Goal: Task Accomplishment & Management: Manage account settings

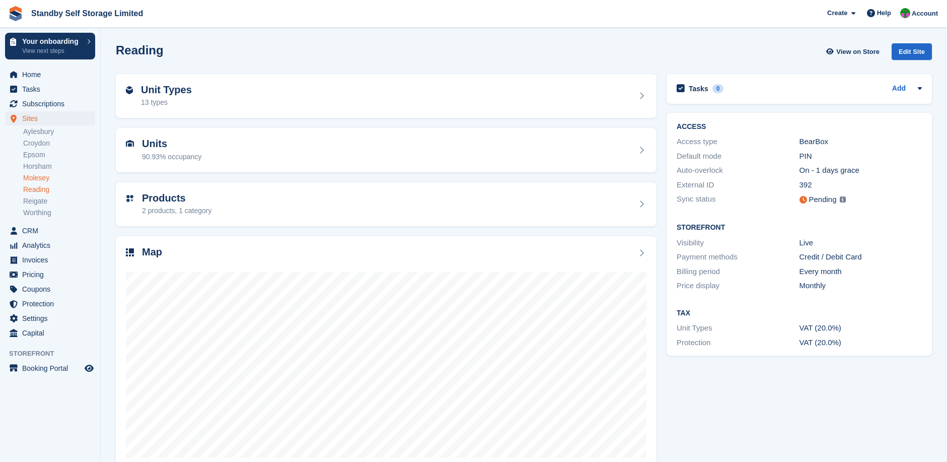
click at [36, 175] on link "Molesey" at bounding box center [59, 178] width 72 height 10
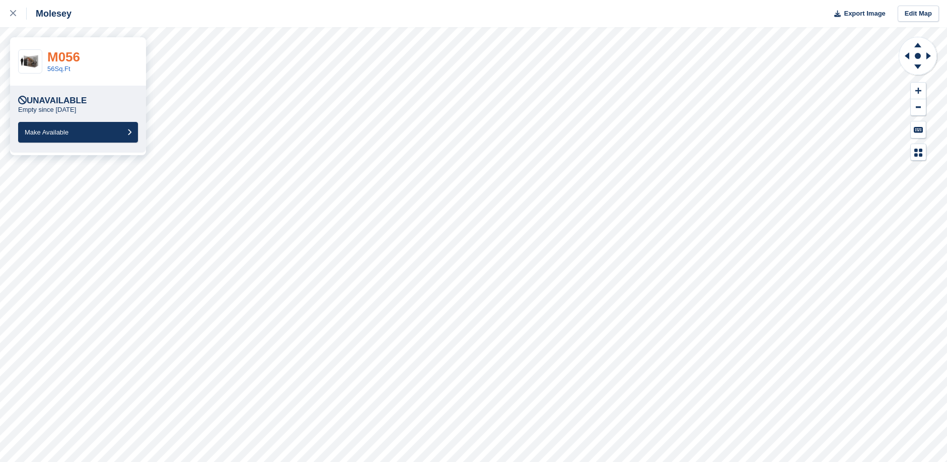
click at [78, 58] on link "M056" at bounding box center [63, 56] width 33 height 15
click at [68, 51] on link "M056" at bounding box center [63, 56] width 33 height 15
click at [76, 55] on link "M023" at bounding box center [63, 56] width 33 height 15
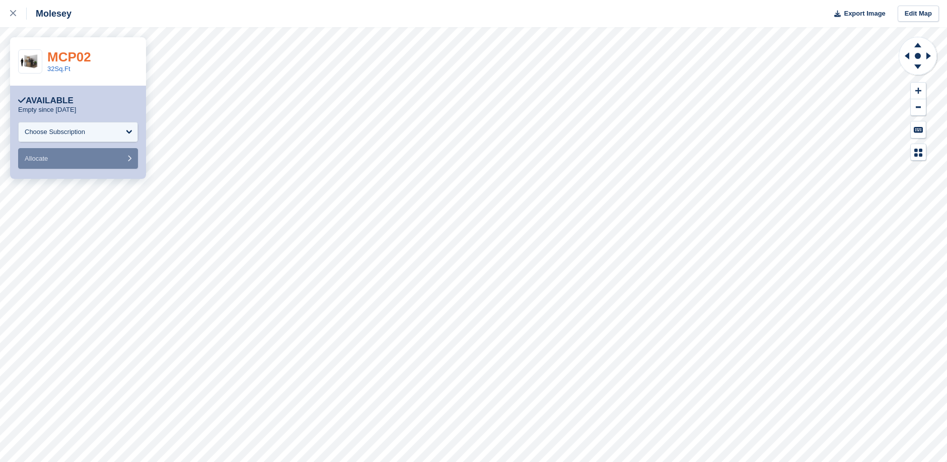
click at [78, 58] on link "MCP02" at bounding box center [69, 56] width 44 height 15
click at [76, 60] on link "MCP04" at bounding box center [69, 56] width 44 height 15
click at [83, 56] on link "MCP05" at bounding box center [69, 56] width 44 height 15
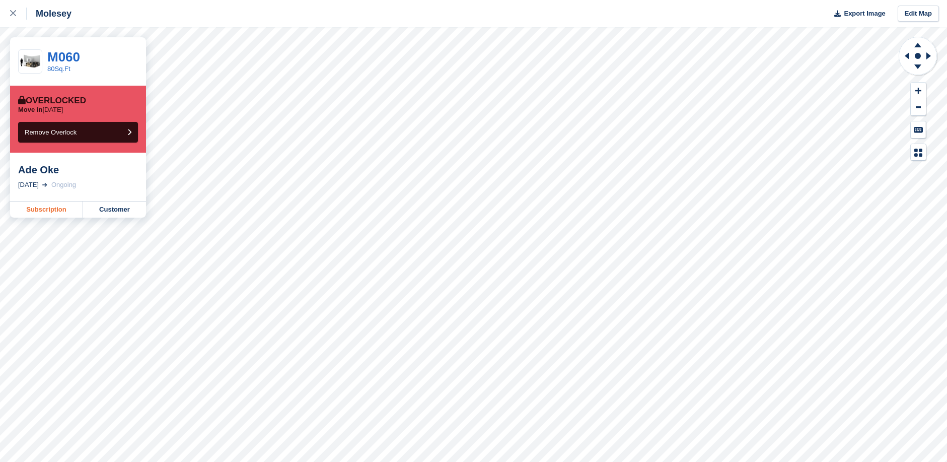
click at [53, 209] on link "Subscription" at bounding box center [46, 209] width 73 height 16
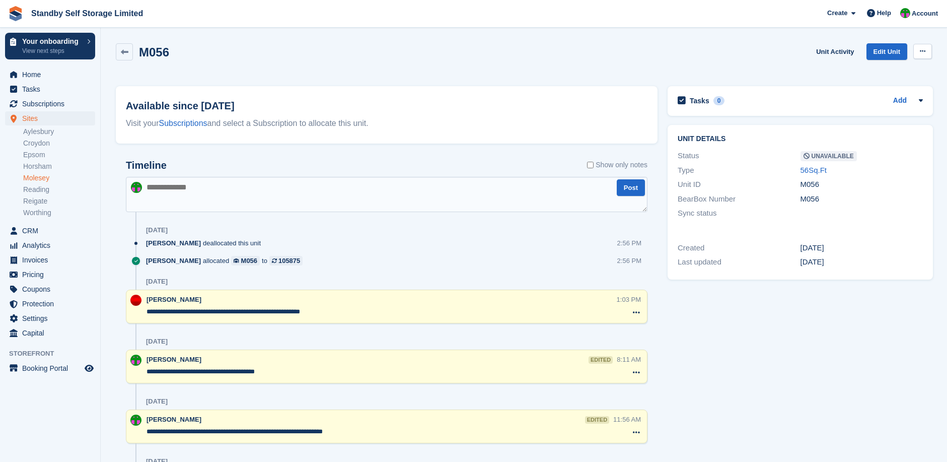
click at [920, 51] on icon at bounding box center [923, 51] width 6 height 7
click at [856, 70] on p "Make Available" at bounding box center [884, 70] width 88 height 13
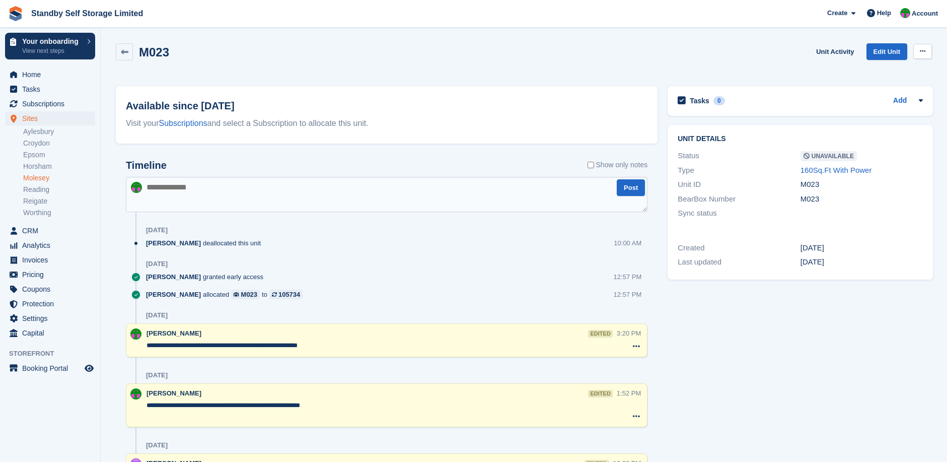
click at [925, 48] on icon at bounding box center [923, 51] width 6 height 7
click at [887, 68] on p "Make Available" at bounding box center [884, 70] width 88 height 13
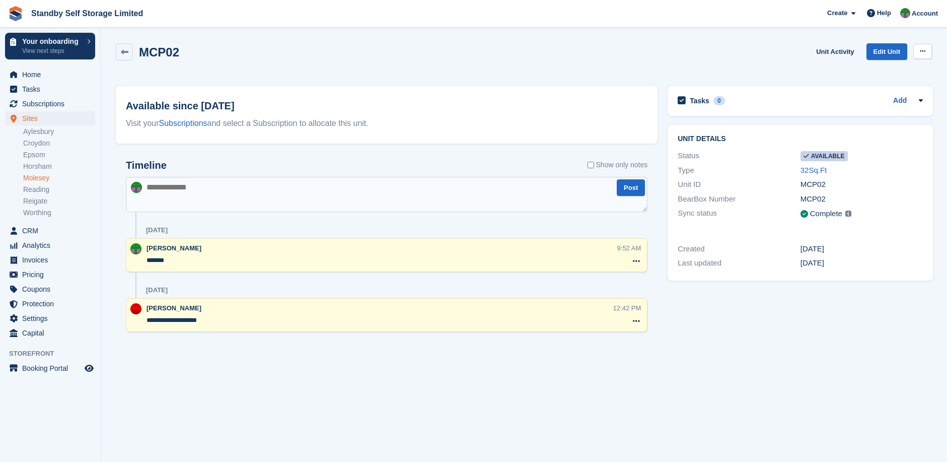
click at [923, 51] on icon at bounding box center [923, 51] width 6 height 7
click at [892, 73] on p "Make unavailable" at bounding box center [884, 70] width 88 height 13
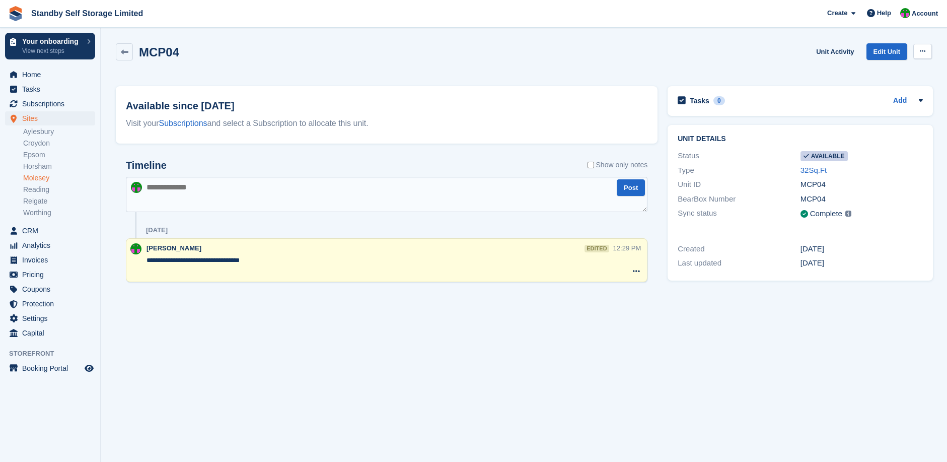
click at [918, 49] on button at bounding box center [922, 51] width 19 height 15
click at [881, 69] on p "Make unavailable" at bounding box center [884, 70] width 88 height 13
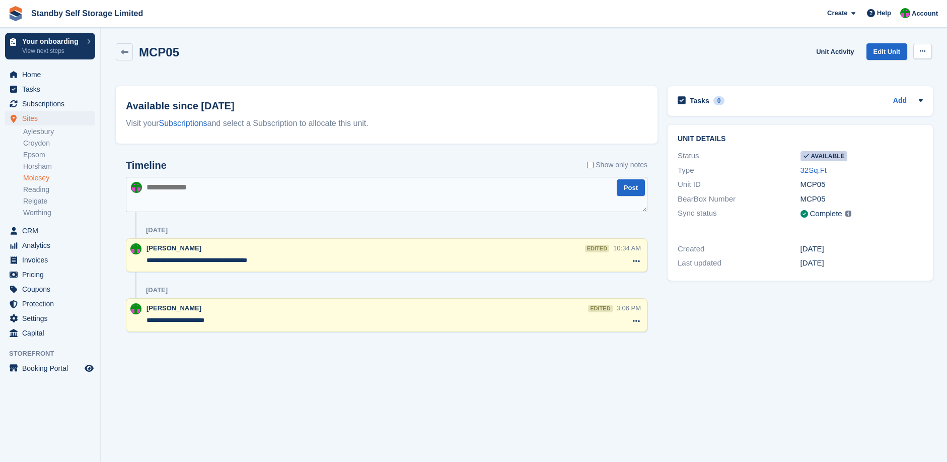
click at [921, 52] on icon at bounding box center [923, 51] width 6 height 7
click at [881, 70] on p "Make unavailable" at bounding box center [884, 70] width 88 height 13
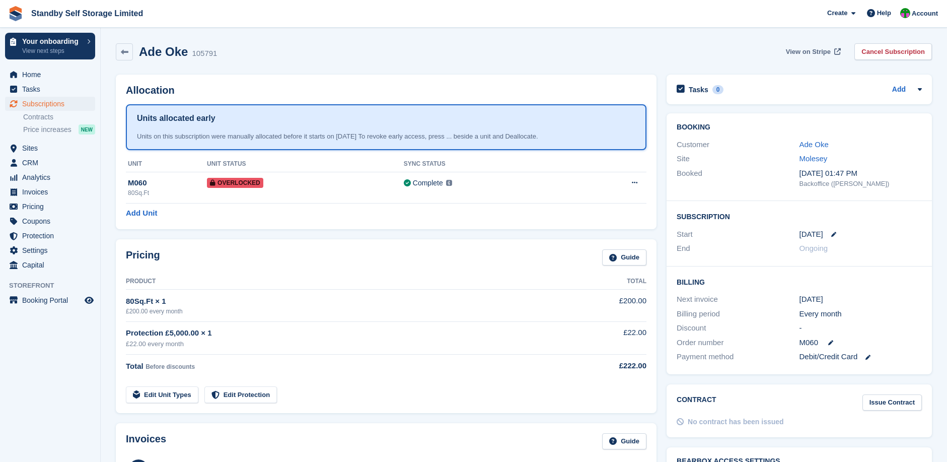
click at [805, 53] on span "View on Stripe" at bounding box center [808, 52] width 45 height 10
